Goal: Task Accomplishment & Management: Use online tool/utility

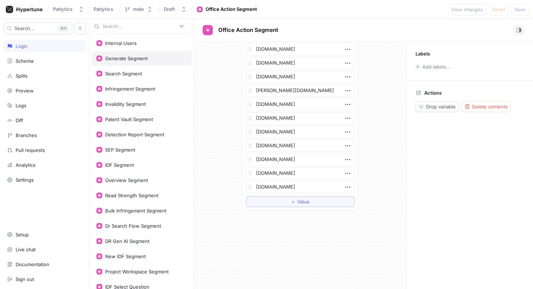
click at [125, 58] on div "Generate Segment" at bounding box center [126, 59] width 42 height 6
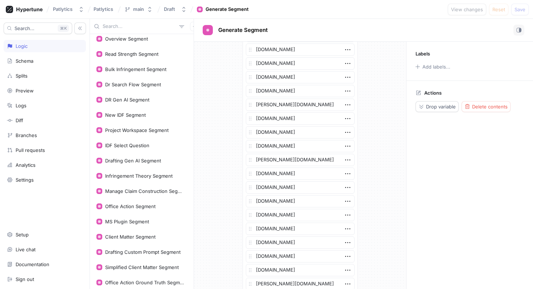
scroll to position [152, 0]
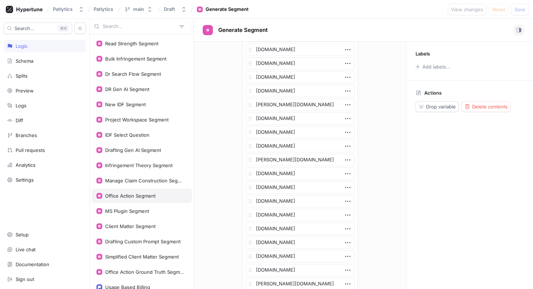
click at [143, 195] on div "Office Action Segment" at bounding box center [130, 196] width 50 height 6
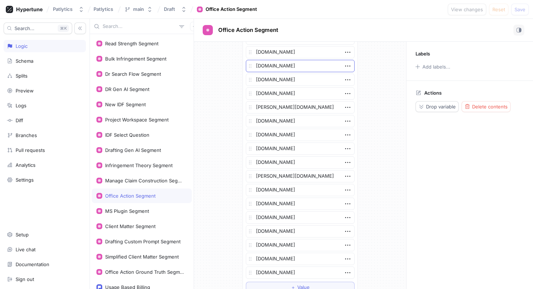
scroll to position [226, 0]
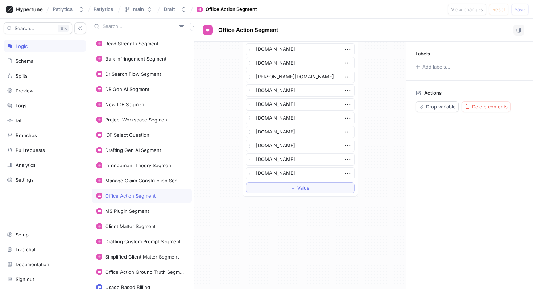
click at [150, 195] on div "Office Action Segment" at bounding box center [130, 196] width 50 height 6
click at [273, 188] on button "＋ Value" at bounding box center [300, 188] width 109 height 11
type textarea "x"
type textarea "i"
type textarea "x"
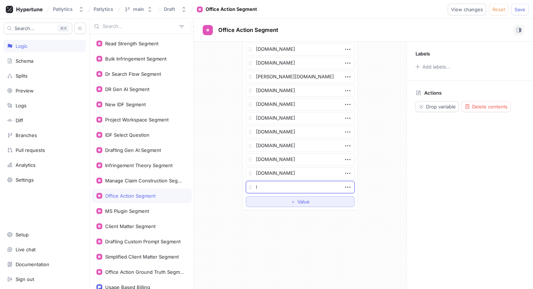
type textarea "ip"
type textarea "x"
type textarea "ips"
type textarea "x"
type textarea "ipsp"
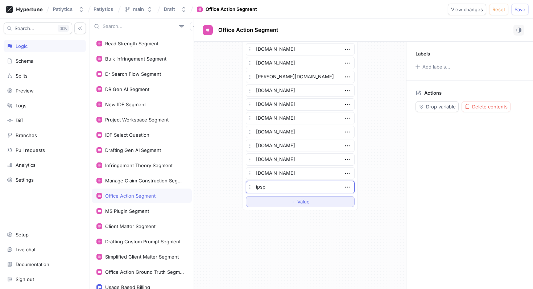
type textarea "x"
type textarea "ipspr"
type textarea "x"
type textarea "ipspri"
type textarea "x"
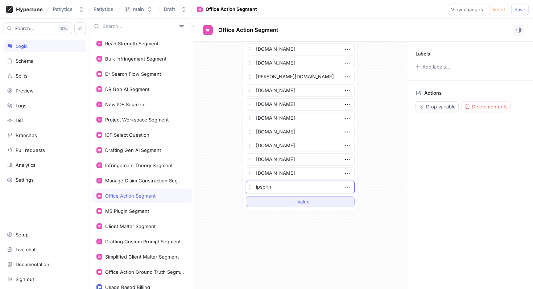
type textarea "ipspring"
type textarea "x"
type textarea "ipspring.c"
type textarea "x"
type textarea "[DOMAIN_NAME]"
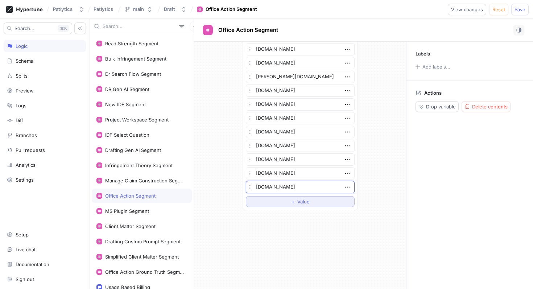
type textarea "x"
type textarea "[DOMAIN_NAME]"
click at [516, 11] on span "Save" at bounding box center [520, 9] width 11 height 4
type textarea "x"
